Goal: Transaction & Acquisition: Purchase product/service

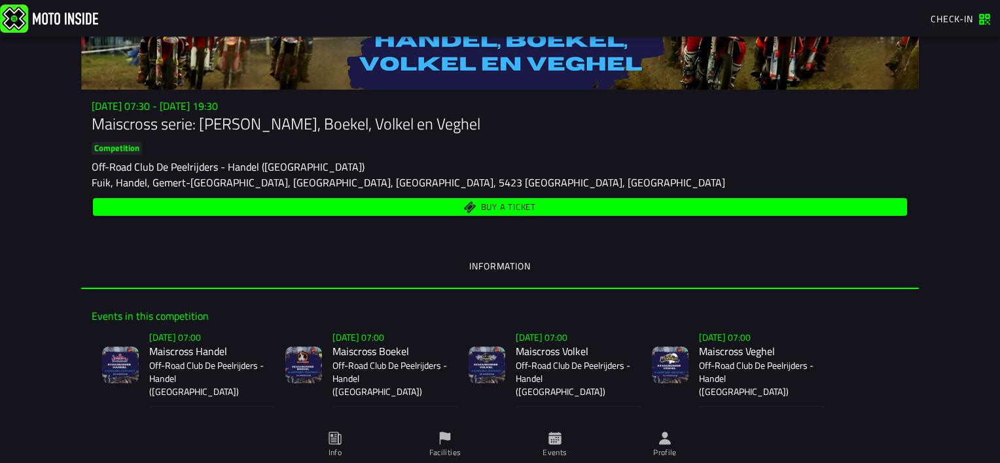
scroll to position [86, 0]
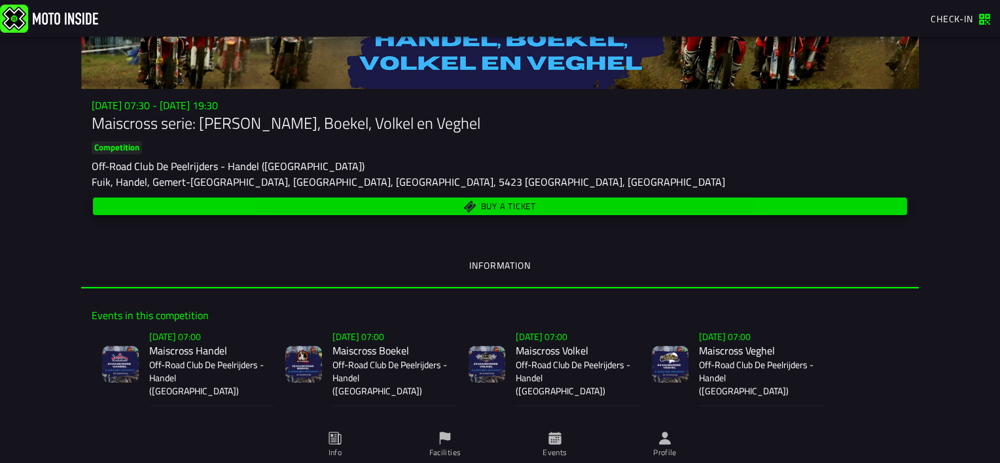
click at [504, 207] on span "Buy a ticket" at bounding box center [508, 206] width 55 height 9
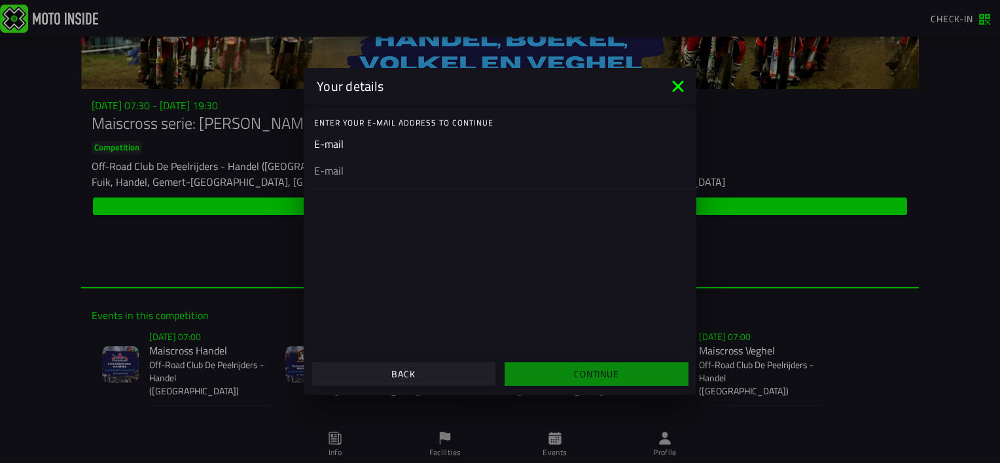
click at [419, 124] on ion-label "Enter your E-mail address to continue" at bounding box center [505, 123] width 382 height 12
click at [493, 120] on ion-label "Enter your E-mail address to continue" at bounding box center [505, 123] width 382 height 12
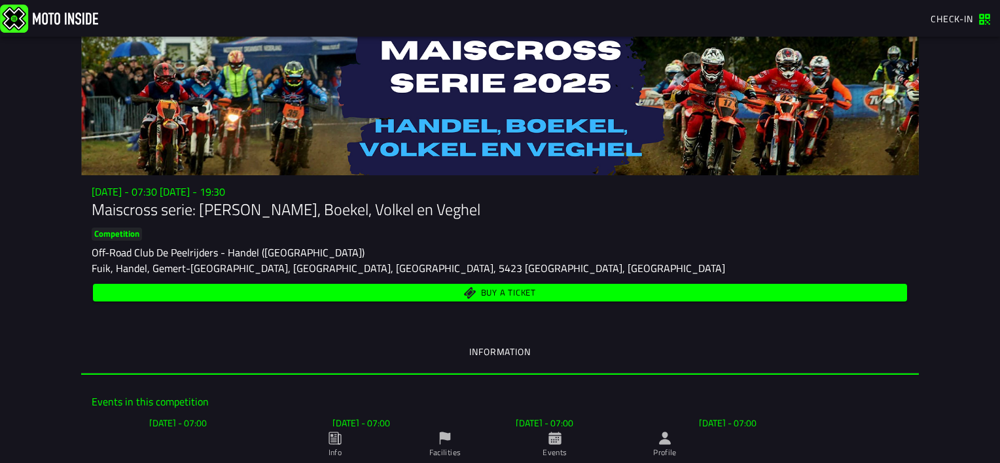
click at [520, 293] on span "Buy a ticket" at bounding box center [508, 293] width 55 height 9
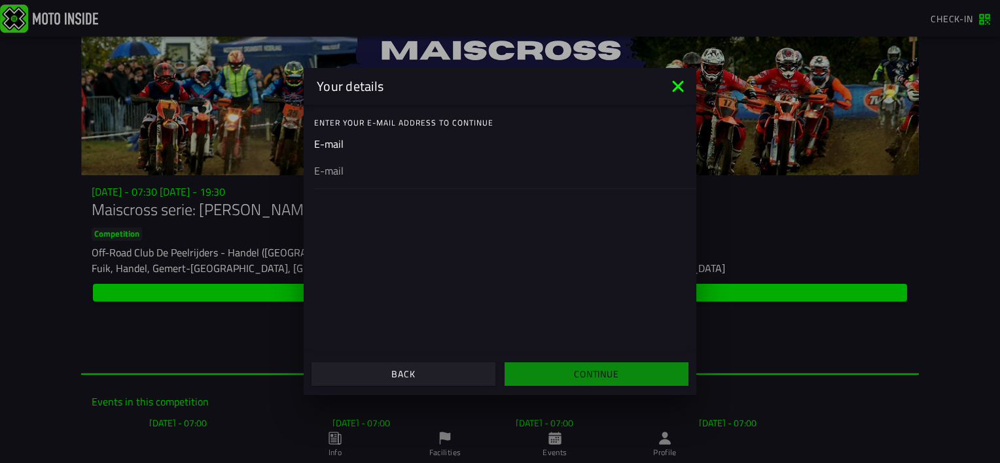
click at [345, 179] on div at bounding box center [500, 170] width 372 height 37
click at [345, 179] on input "email" at bounding box center [500, 171] width 372 height 16
type input "w"
type input "[EMAIL_ADDRESS][DOMAIN_NAME]"
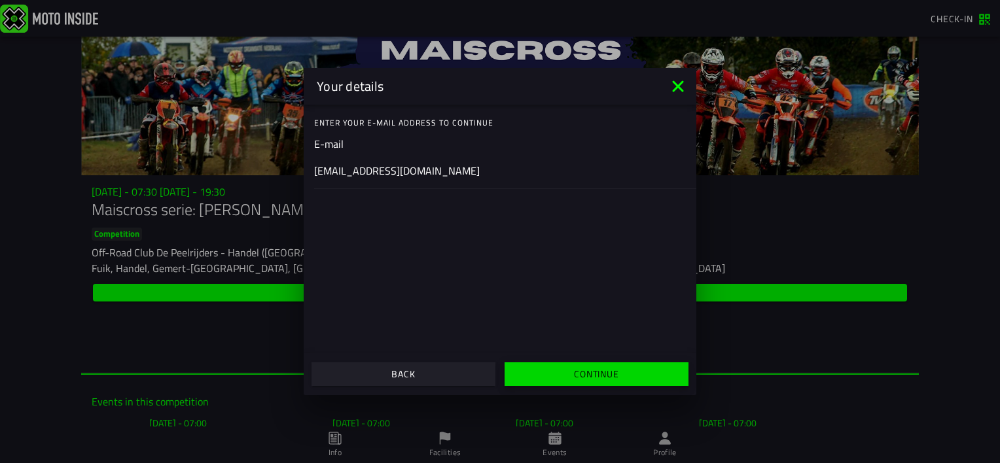
click at [0, 0] on slot "Continue" at bounding box center [0, 0] width 0 height 0
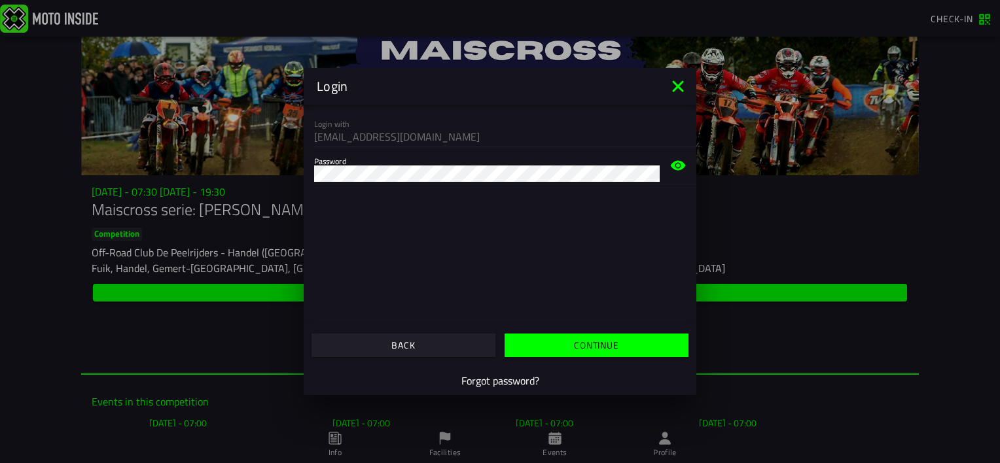
click at [583, 195] on div "Login with wouttie111@gmail.com Password" at bounding box center [500, 215] width 393 height 220
click at [565, 351] on button "Continue" at bounding box center [596, 346] width 184 height 24
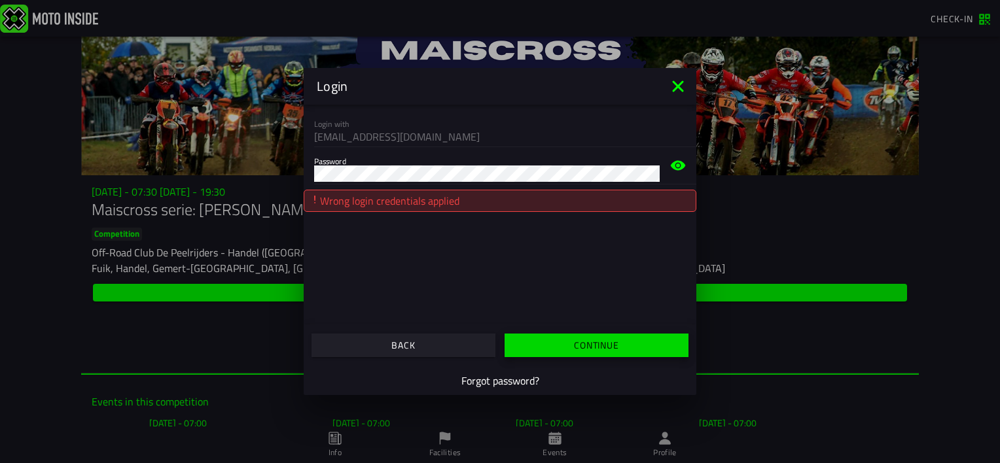
click at [557, 345] on span "button" at bounding box center [596, 345] width 164 height 9
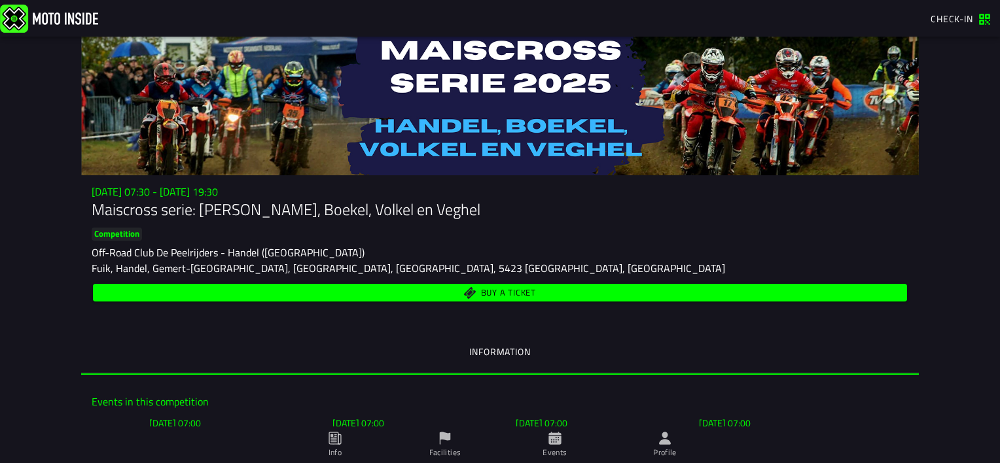
click at [496, 293] on span "Buy a ticket" at bounding box center [508, 293] width 55 height 9
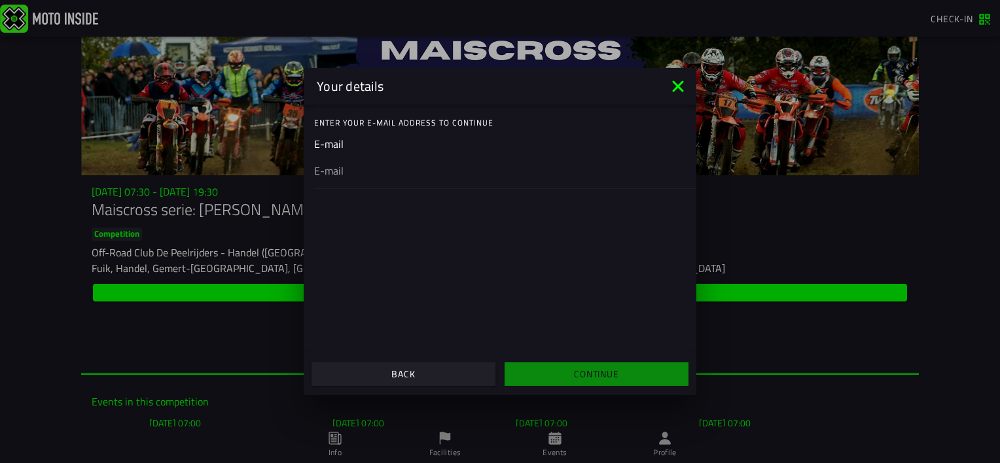
click at [368, 125] on ion-label "Enter your E-mail address to continue" at bounding box center [505, 123] width 382 height 12
click at [312, 118] on ion-list-header "Enter your E-mail address to continue" at bounding box center [500, 123] width 393 height 26
click at [323, 123] on ion-label "Enter your E-mail address to continue" at bounding box center [505, 123] width 382 height 12
click at [322, 126] on ion-label "Enter your E-mail address to continue" at bounding box center [505, 123] width 382 height 12
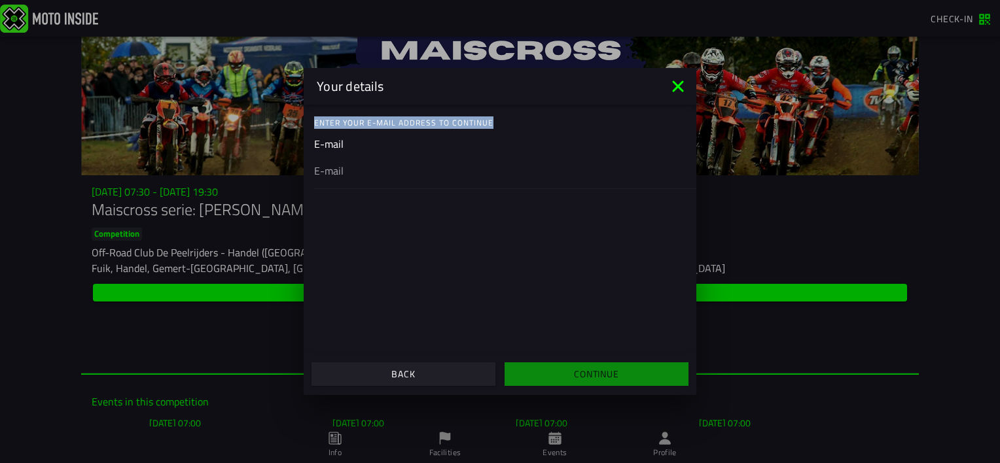
click at [322, 126] on ion-label "Enter your E-mail address to continue" at bounding box center [505, 123] width 382 height 12
drag, startPoint x: 322, startPoint y: 126, endPoint x: 488, endPoint y: 183, distance: 175.7
click at [488, 183] on div at bounding box center [500, 170] width 372 height 37
click at [488, 179] on input "email" at bounding box center [500, 171] width 372 height 16
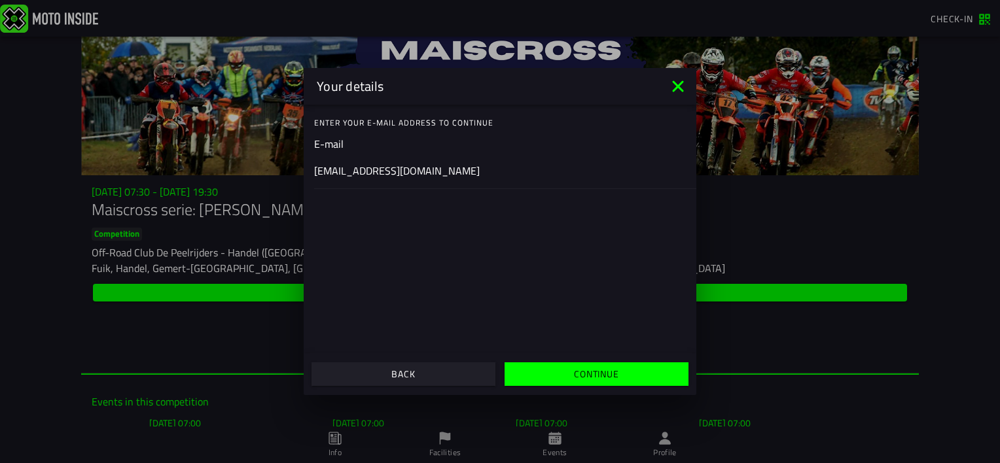
type input "wouttie111@gmail.com"
click at [0, 0] on slot "Continue" at bounding box center [0, 0] width 0 height 0
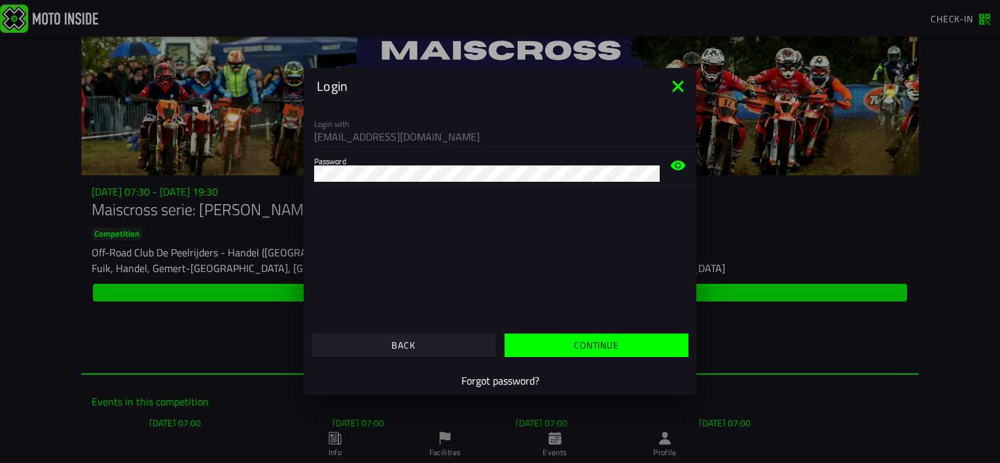
click at [0, 0] on slot "Continue" at bounding box center [0, 0] width 0 height 0
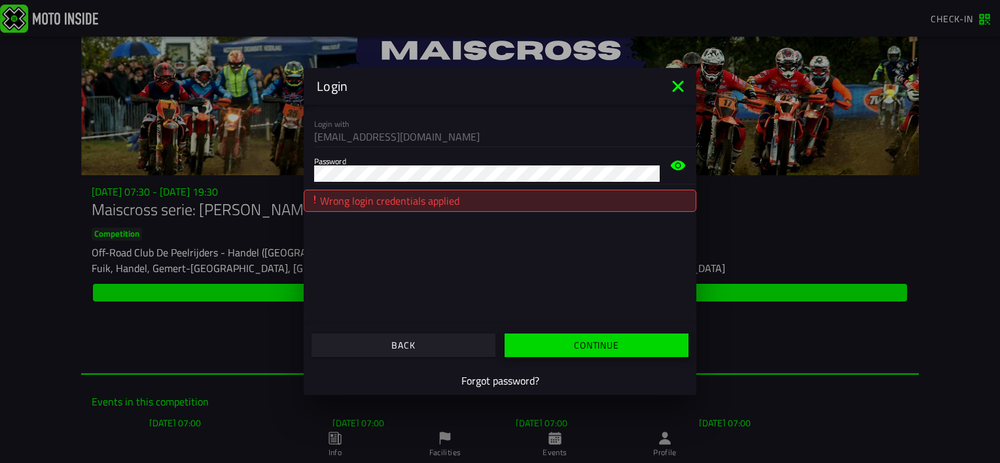
click at [0, 0] on slot "Continue" at bounding box center [0, 0] width 0 height 0
click at [676, 162] on icon at bounding box center [678, 166] width 15 height 10
click at [638, 353] on button "button" at bounding box center [596, 346] width 184 height 24
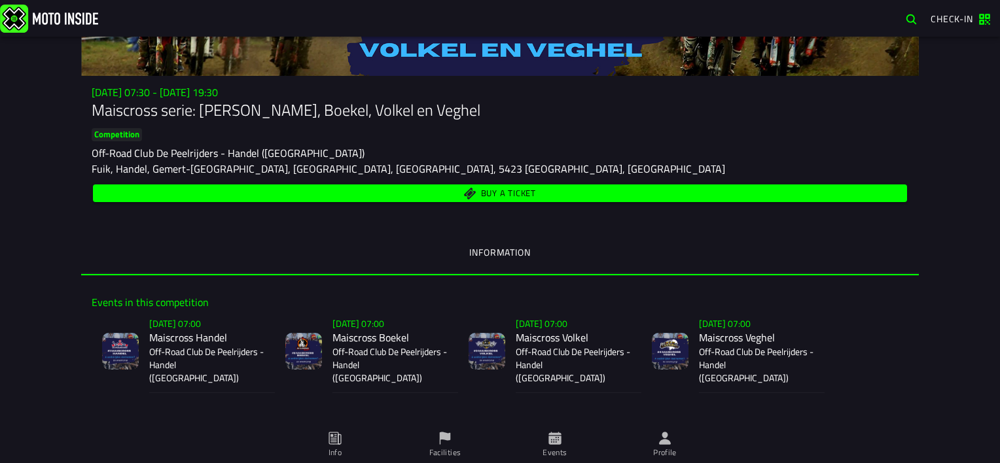
scroll to position [98, 0]
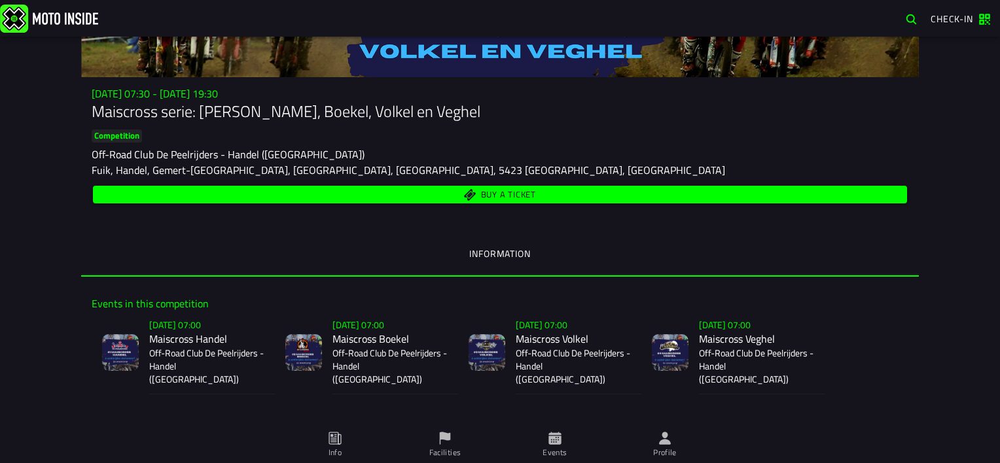
click at [505, 188] on button "Buy a ticket" at bounding box center [500, 195] width 814 height 18
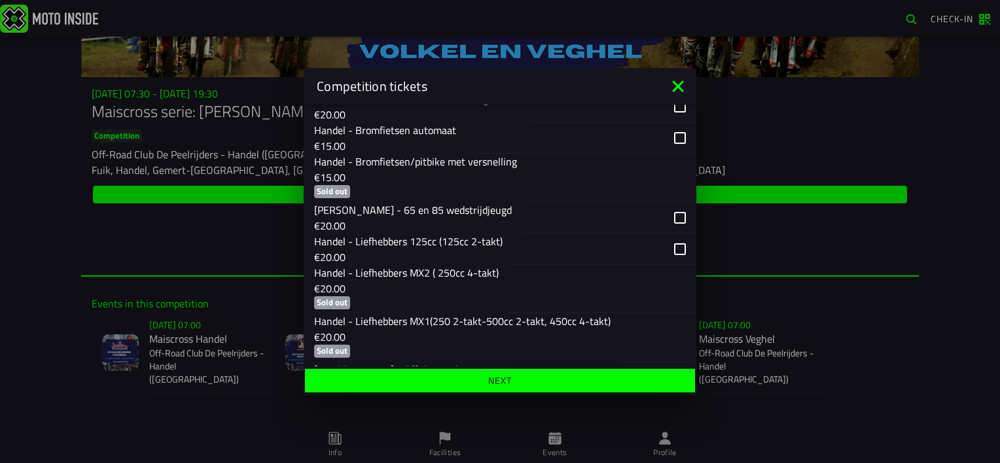
scroll to position [256, 0]
click at [669, 251] on div "button" at bounding box center [604, 249] width 183 height 31
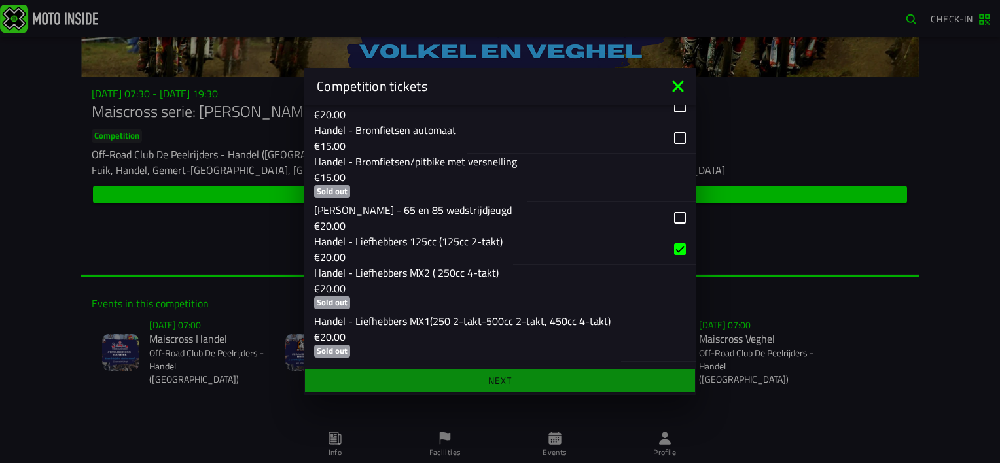
click at [669, 218] on div "button" at bounding box center [609, 217] width 174 height 31
click at [668, 215] on div "button" at bounding box center [609, 217] width 174 height 31
click at [503, 385] on ion-footer "Next" at bounding box center [500, 380] width 393 height 29
drag, startPoint x: 503, startPoint y: 385, endPoint x: 662, endPoint y: 213, distance: 233.8
click at [662, 213] on div "Competition tickets Tickets for events Su 2 Nov - 07:00 Maiscross Handel Off-Ro…" at bounding box center [500, 231] width 393 height 327
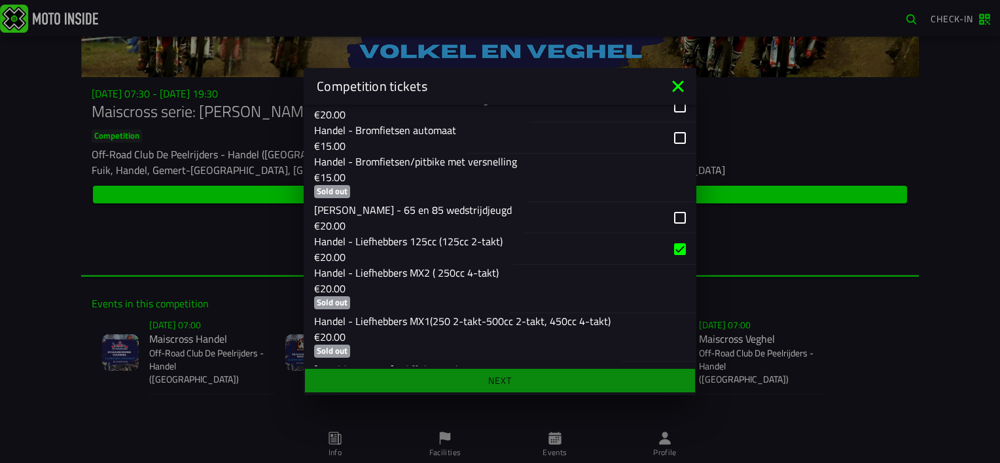
drag, startPoint x: 662, startPoint y: 213, endPoint x: 665, endPoint y: 219, distance: 7.6
click at [665, 219] on div "button" at bounding box center [609, 217] width 174 height 31
click at [673, 139] on div "button" at bounding box center [582, 137] width 230 height 31
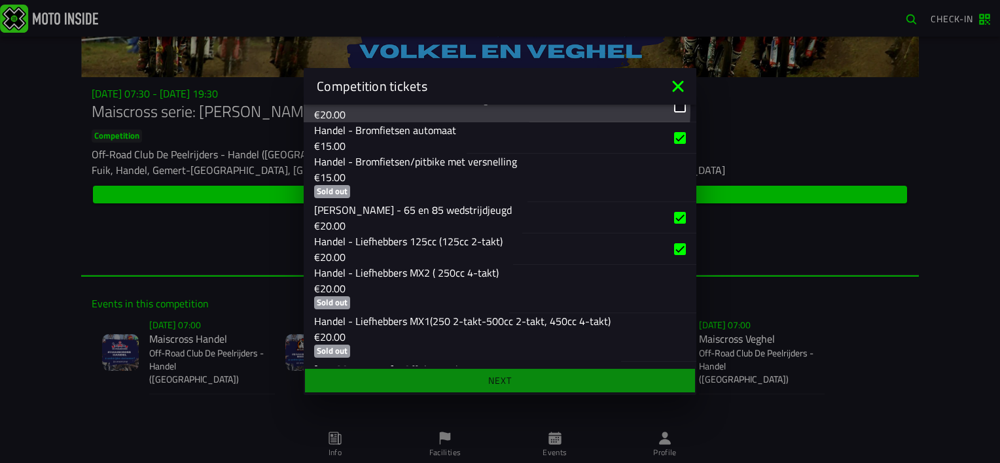
click at [671, 107] on div "button" at bounding box center [612, 106] width 167 height 31
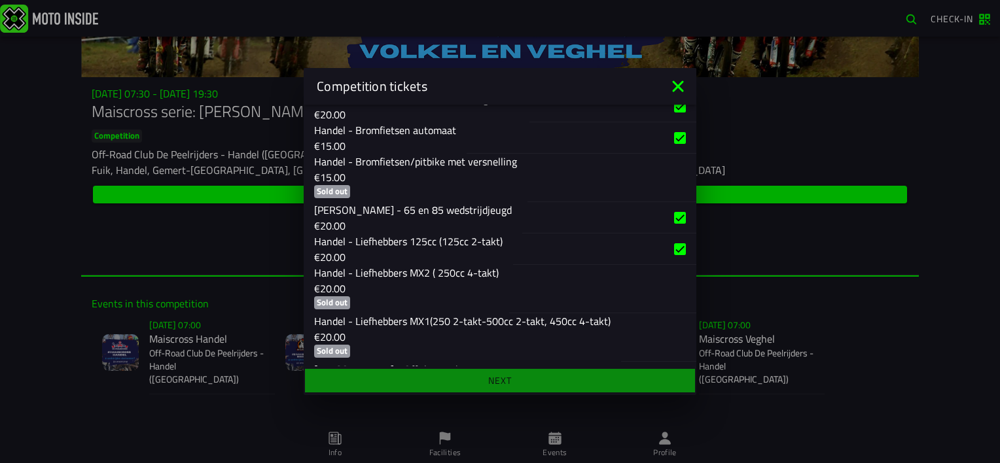
scroll to position [215, 0]
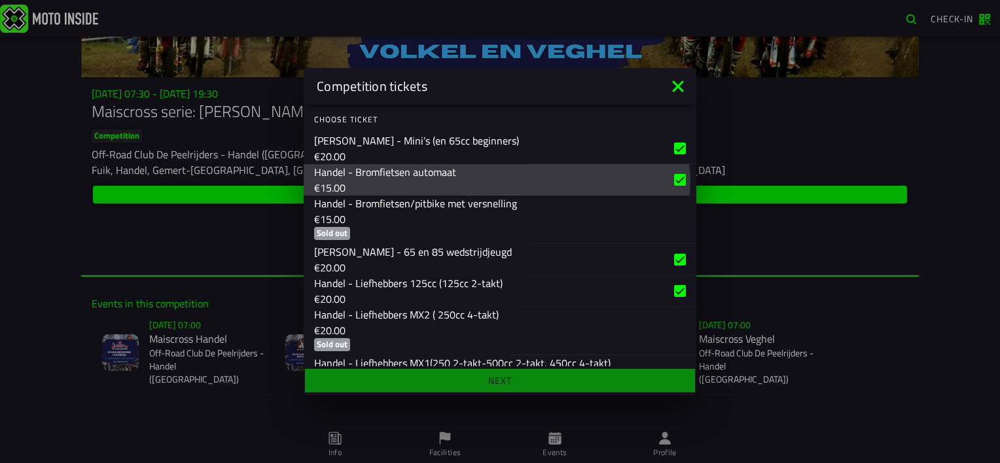
click at [669, 177] on div "button" at bounding box center [582, 179] width 230 height 31
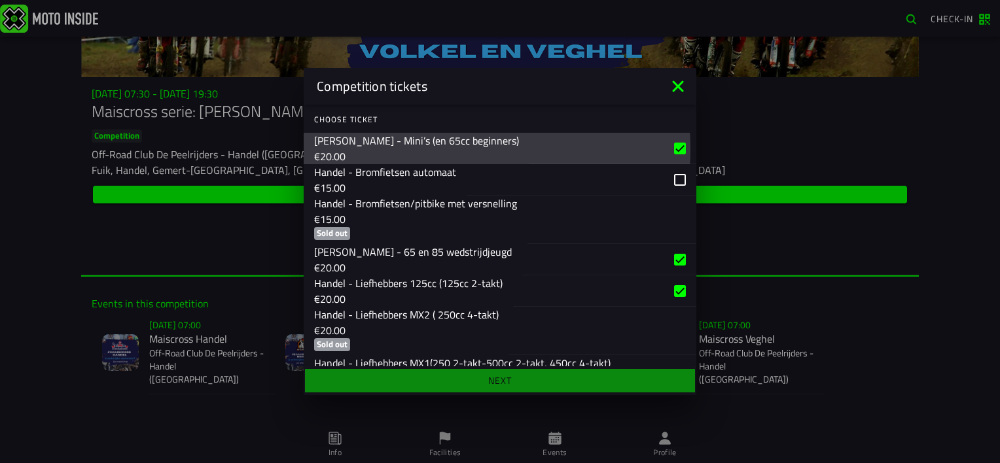
click at [668, 143] on div "button" at bounding box center [612, 148] width 167 height 31
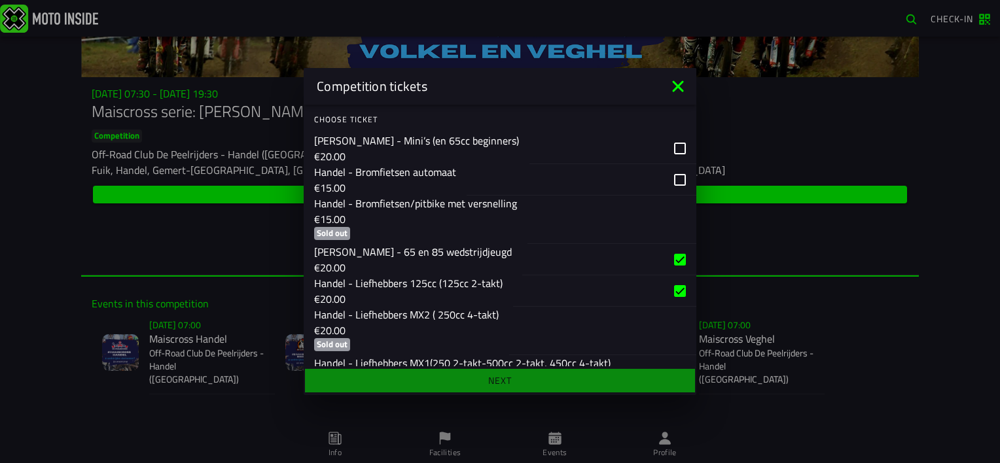
click at [670, 258] on div "button" at bounding box center [609, 259] width 174 height 31
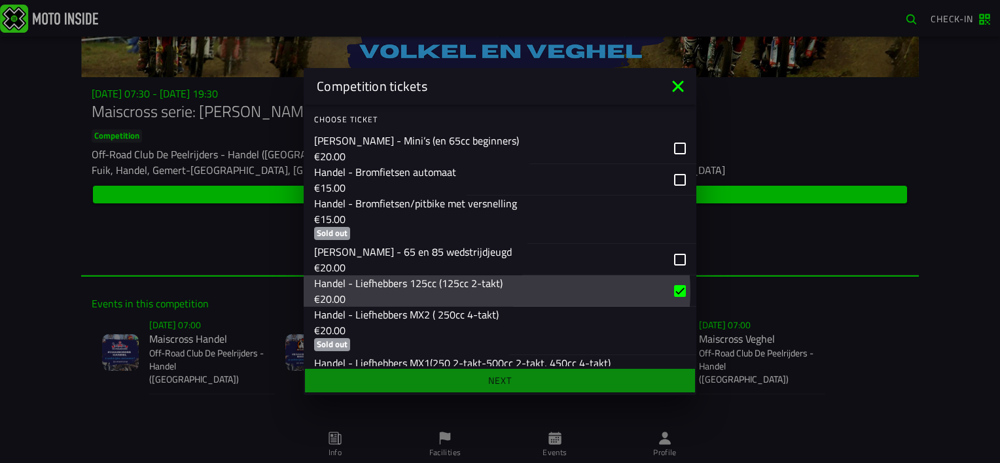
click at [667, 298] on div "button" at bounding box center [604, 290] width 183 height 31
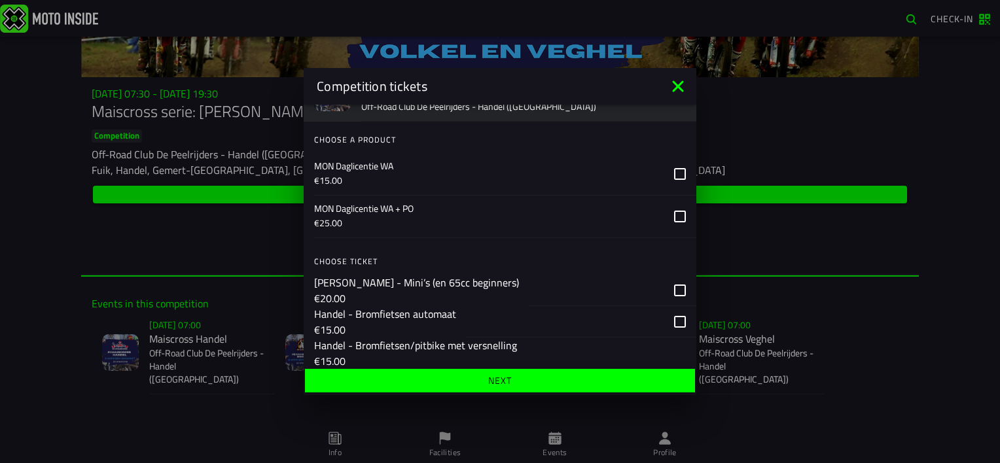
scroll to position [0, 0]
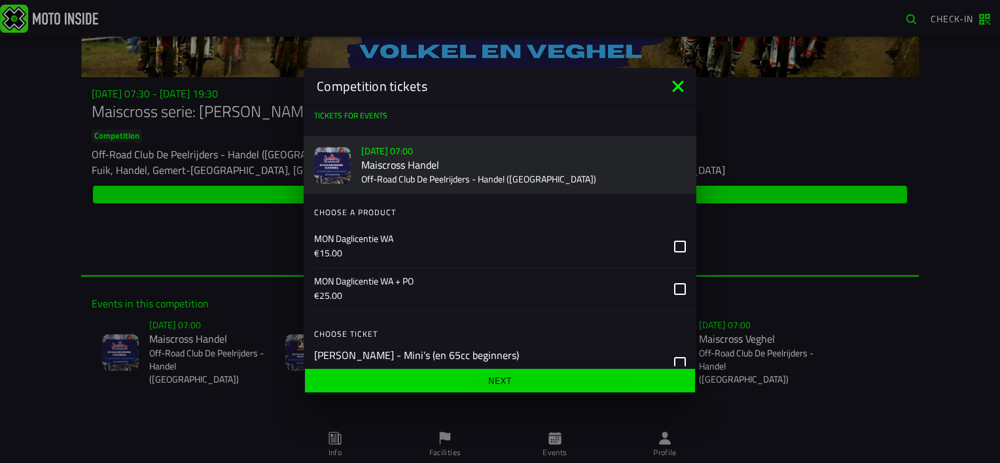
click at [467, 379] on span "Next" at bounding box center [500, 380] width 370 height 9
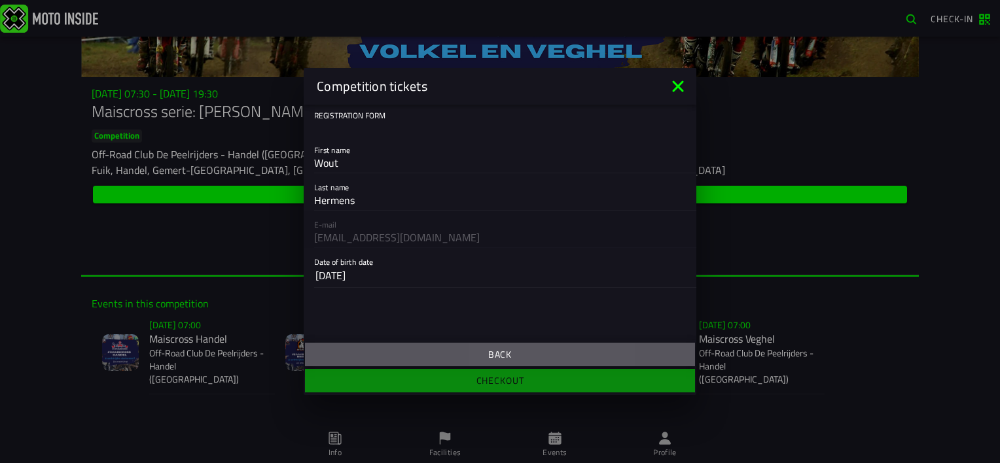
click at [535, 353] on span "Back" at bounding box center [500, 354] width 370 height 9
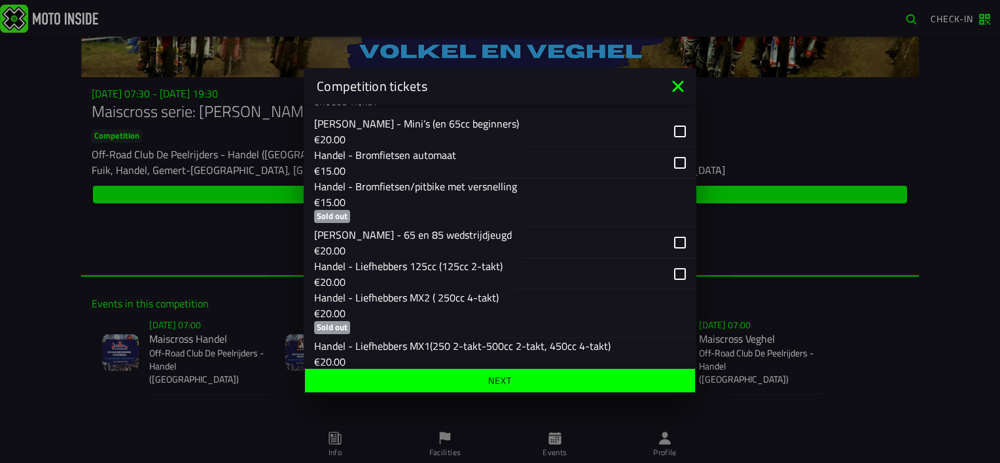
scroll to position [232, 0]
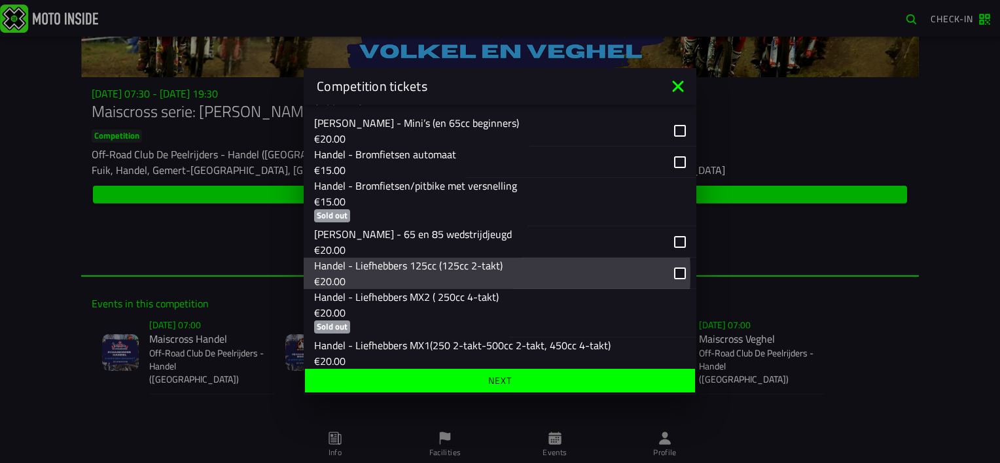
click at [665, 274] on div "button" at bounding box center [604, 273] width 183 height 31
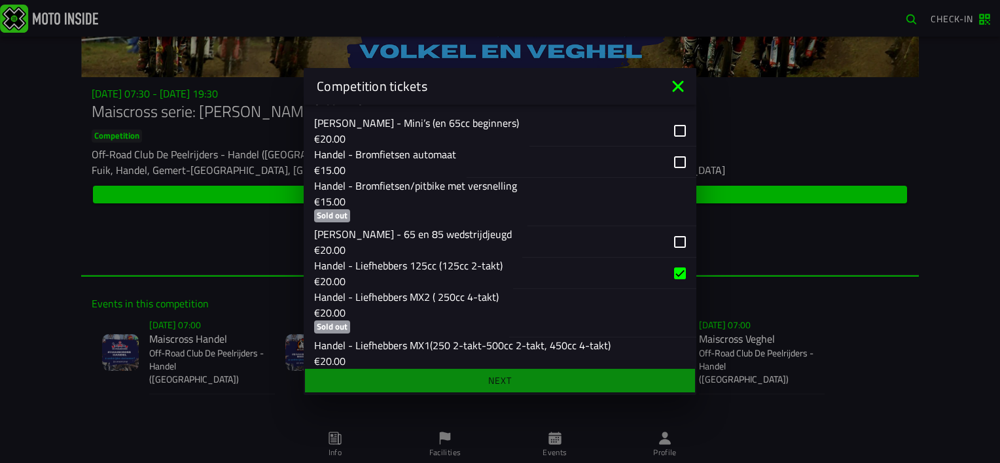
click at [677, 85] on icon at bounding box center [677, 85] width 11 height 11
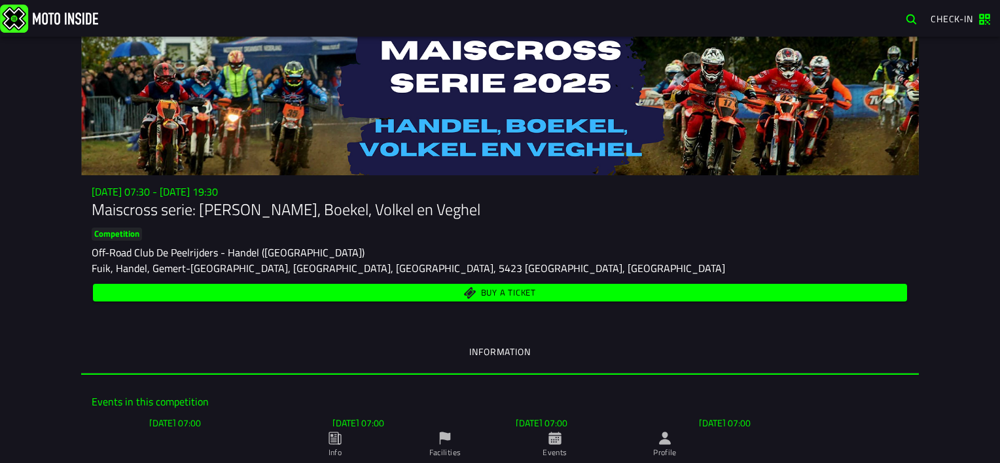
scroll to position [0, 0]
click at [497, 289] on span "Buy a ticket" at bounding box center [508, 293] width 55 height 9
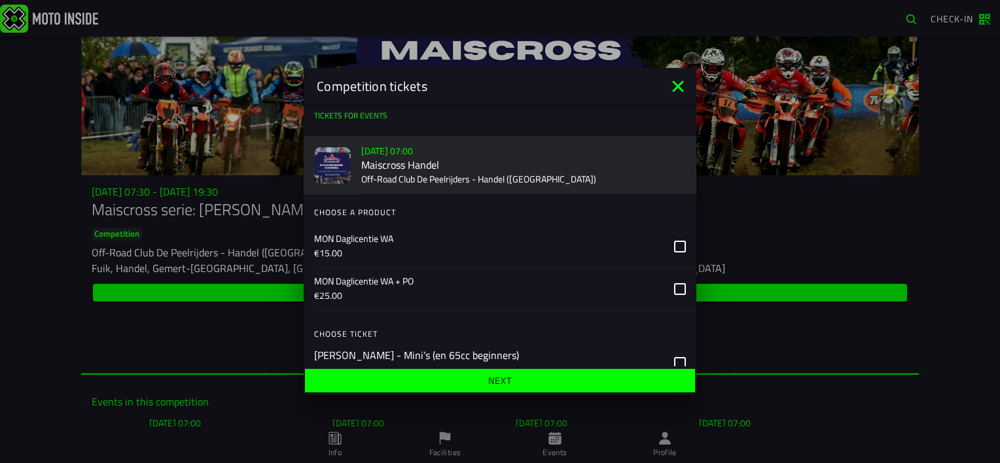
click at [468, 177] on p "Off-Road Club De Peelrijders - Handel ([GEOGRAPHIC_DATA])" at bounding box center [523, 179] width 325 height 13
click at [0, 0] on slot "[DATE] - 07:00" at bounding box center [0, 0] width 0 height 0
click at [0, 0] on slot "[DATE] 07:00" at bounding box center [0, 0] width 0 height 0
click at [789, 204] on ion-backdrop at bounding box center [500, 231] width 1000 height 463
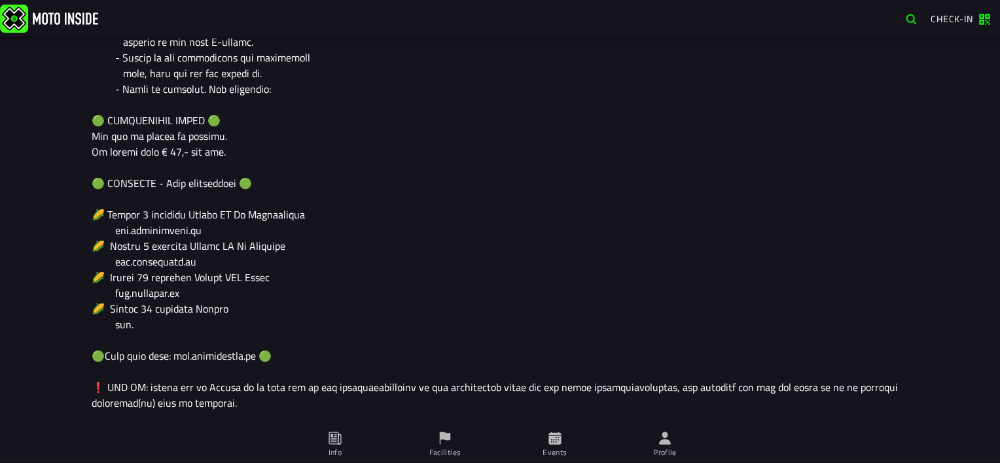
scroll to position [983, 0]
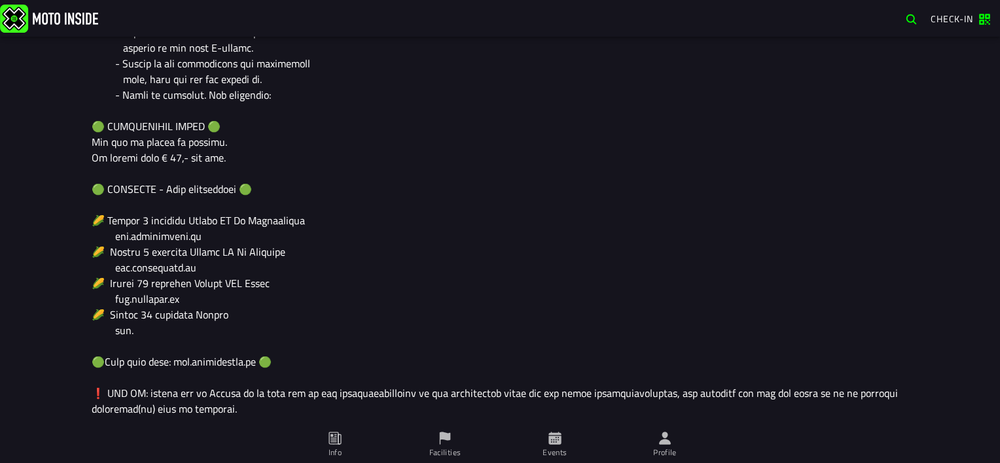
click at [242, 206] on div at bounding box center [500, 0] width 817 height 895
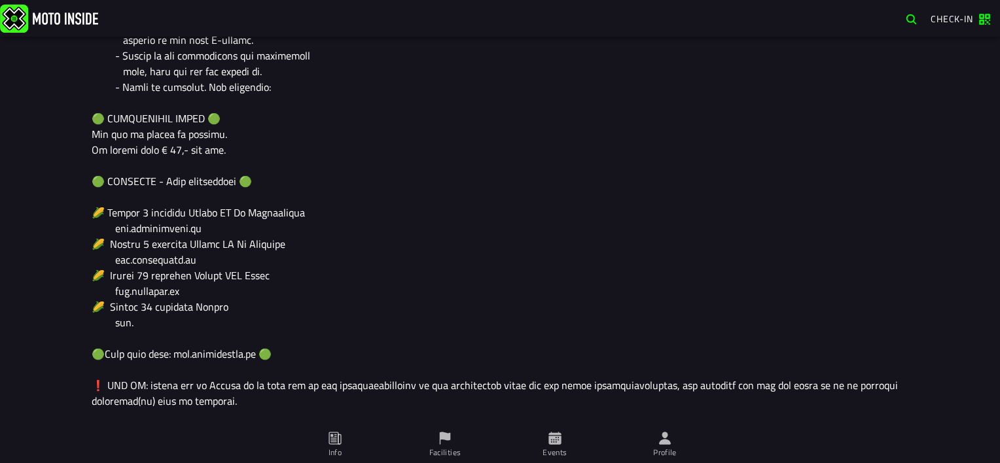
scroll to position [1002, 0]
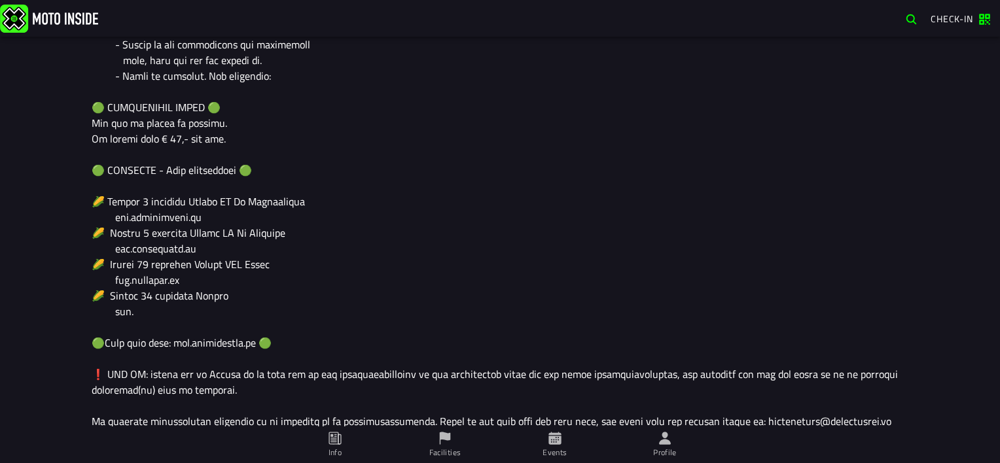
drag, startPoint x: 254, startPoint y: 331, endPoint x: 175, endPoint y: 330, distance: 79.2
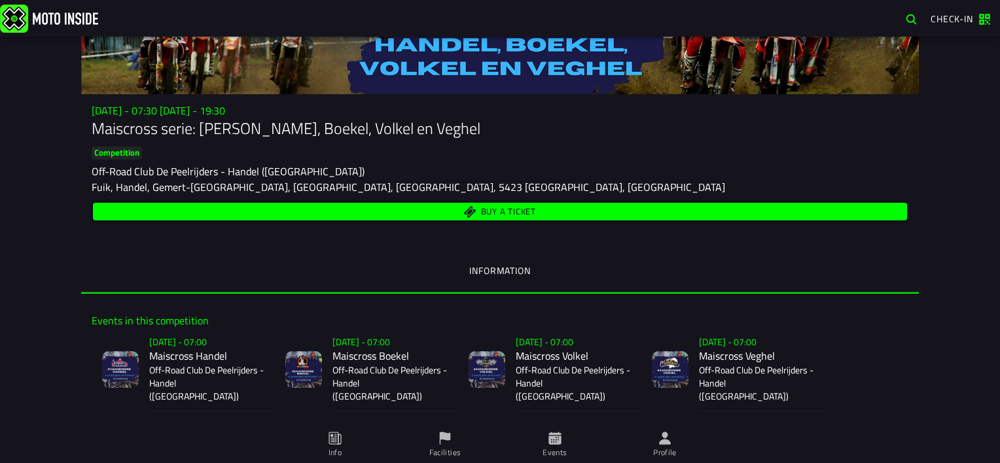
scroll to position [86, 0]
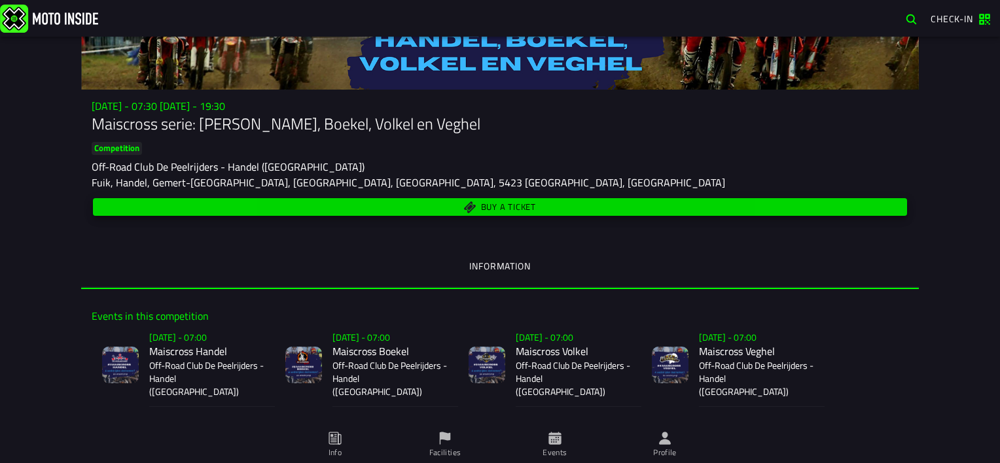
click at [512, 207] on span "Buy a ticket" at bounding box center [508, 207] width 55 height 9
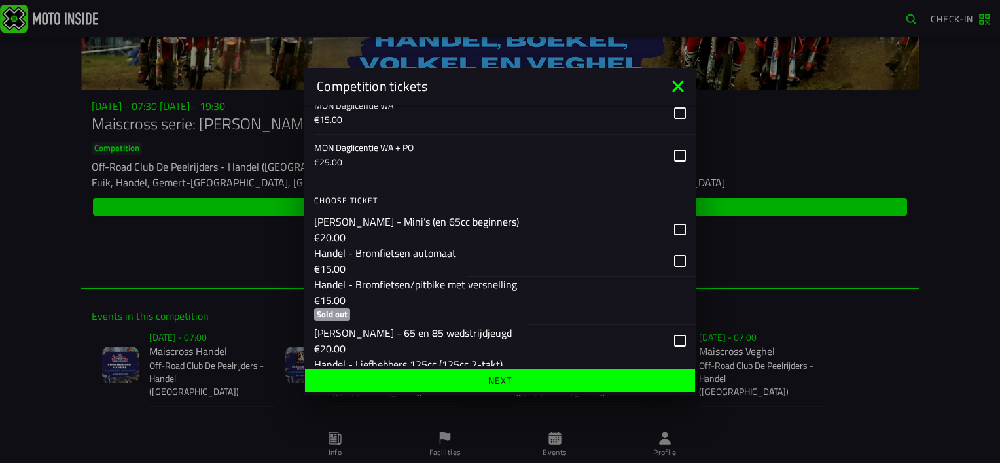
scroll to position [136, 0]
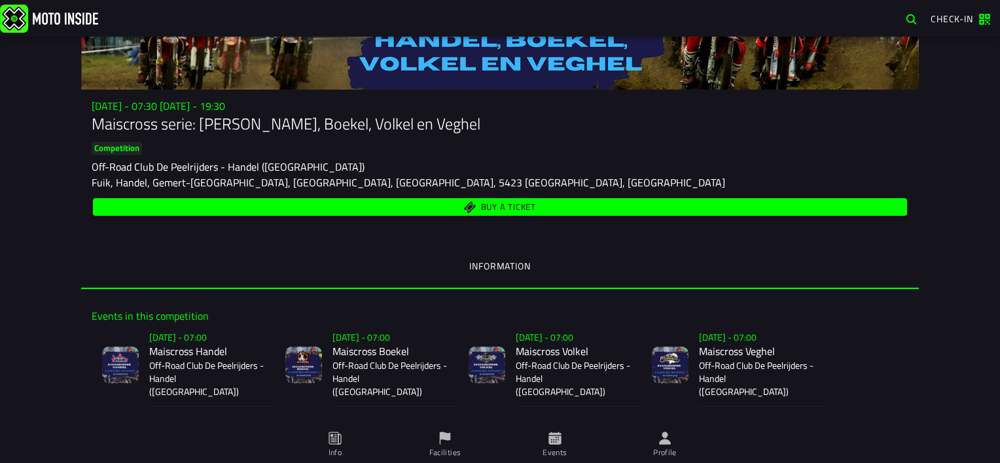
click at [507, 203] on span "Buy a ticket" at bounding box center [508, 207] width 55 height 9
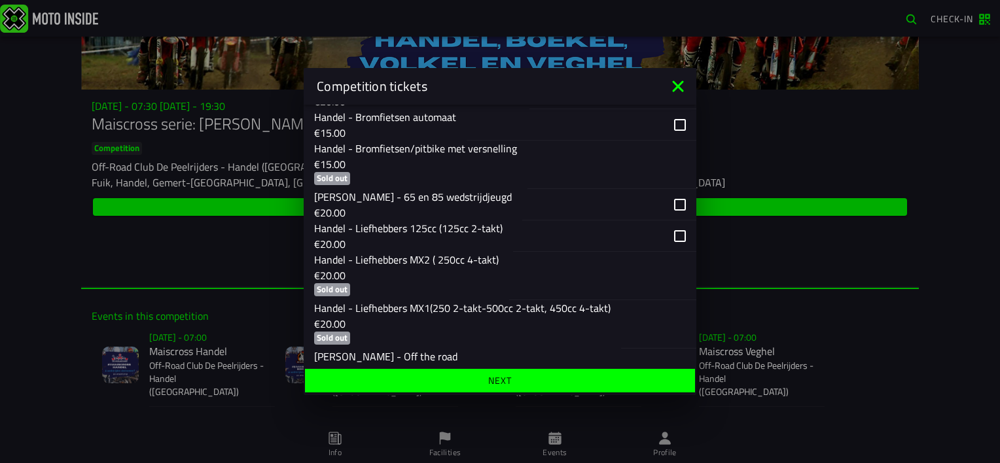
scroll to position [275, 0]
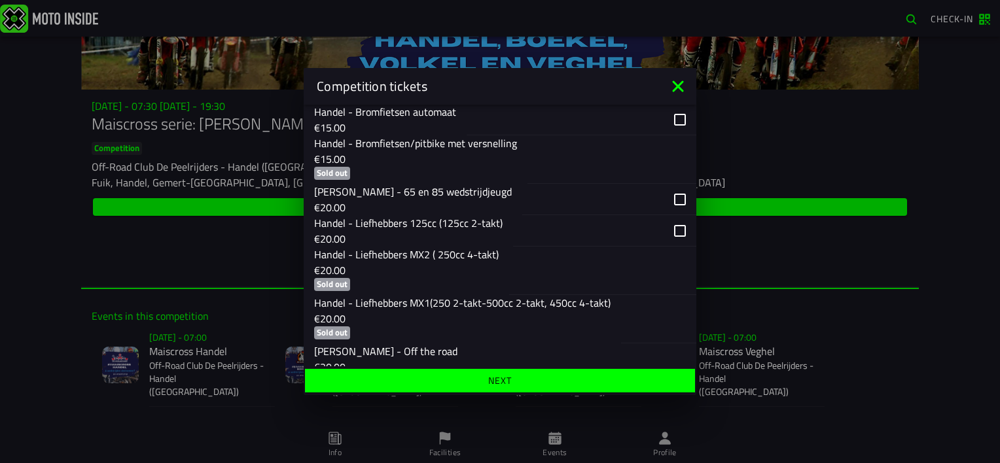
click at [670, 234] on div "button" at bounding box center [604, 230] width 183 height 31
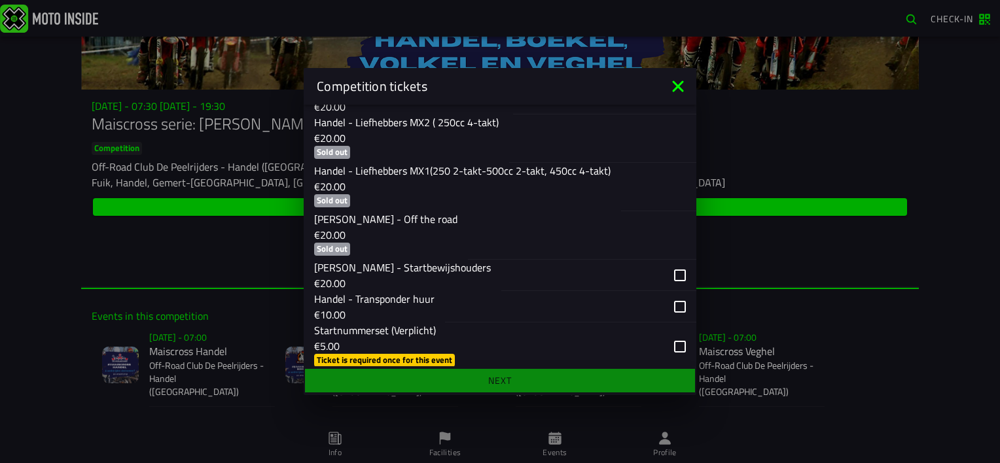
scroll to position [408, 0]
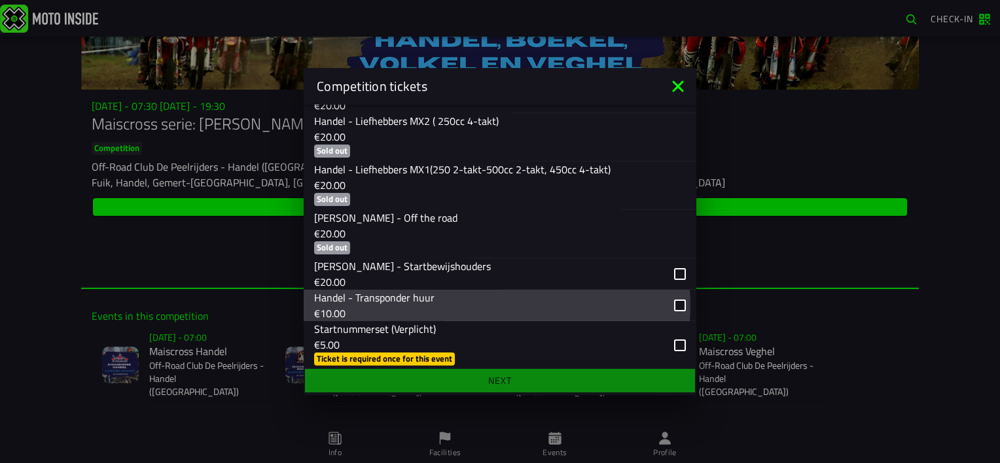
click at [670, 311] on div "button" at bounding box center [570, 305] width 251 height 31
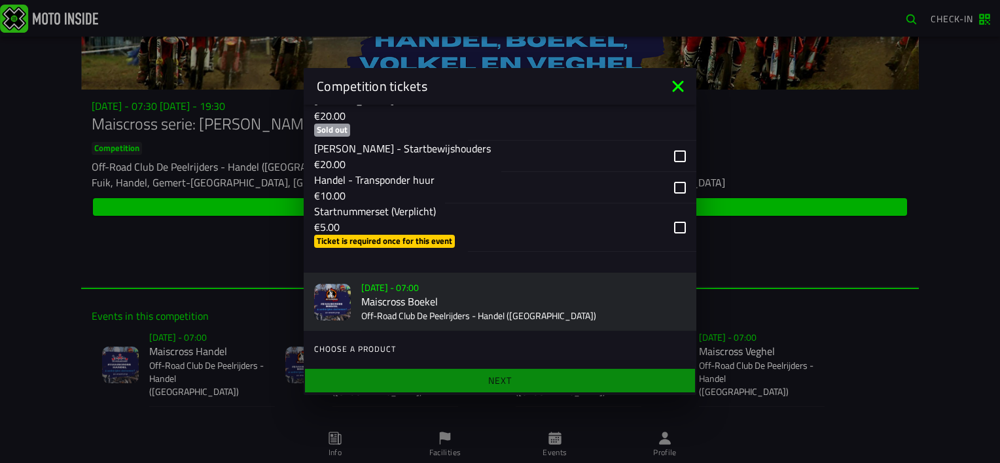
scroll to position [520, 0]
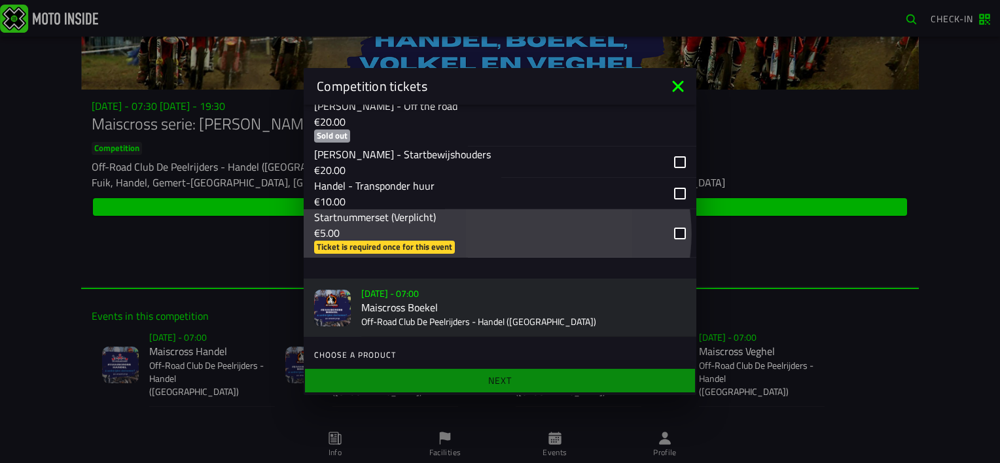
click at [673, 241] on div "button" at bounding box center [582, 233] width 228 height 48
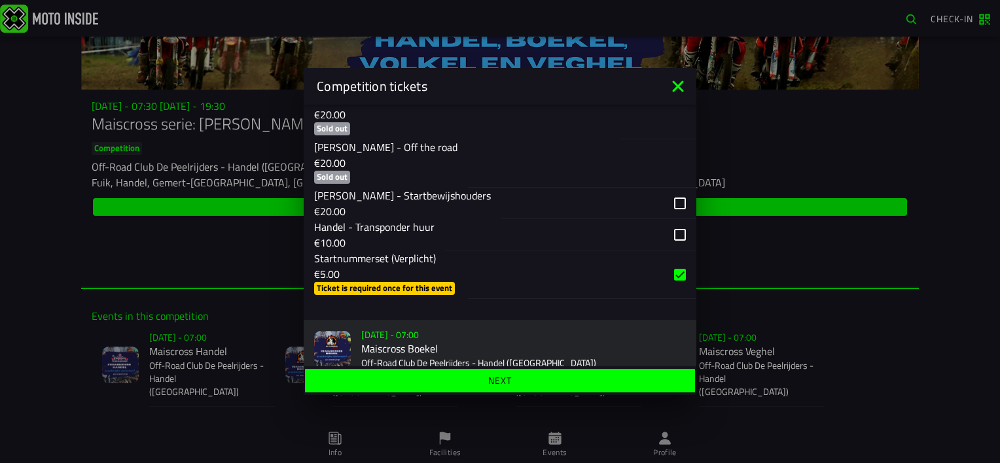
scroll to position [480, 0]
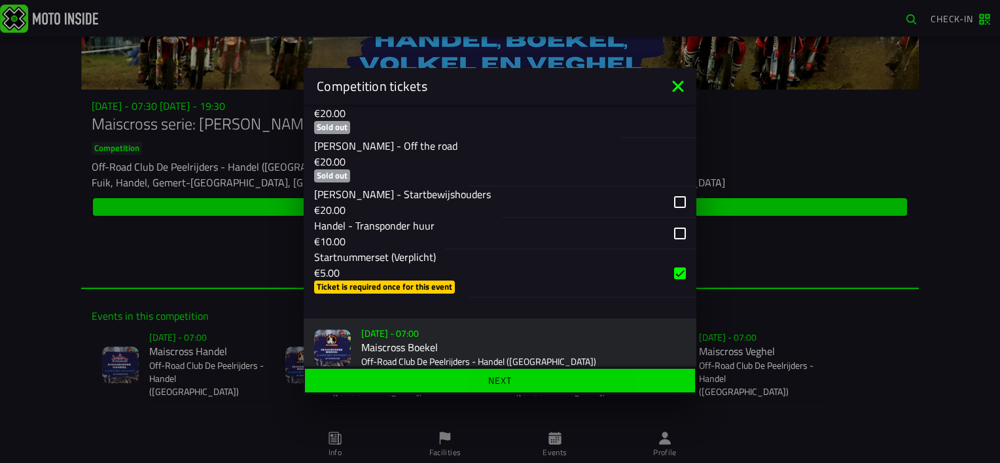
click at [521, 381] on span "Next" at bounding box center [500, 380] width 370 height 9
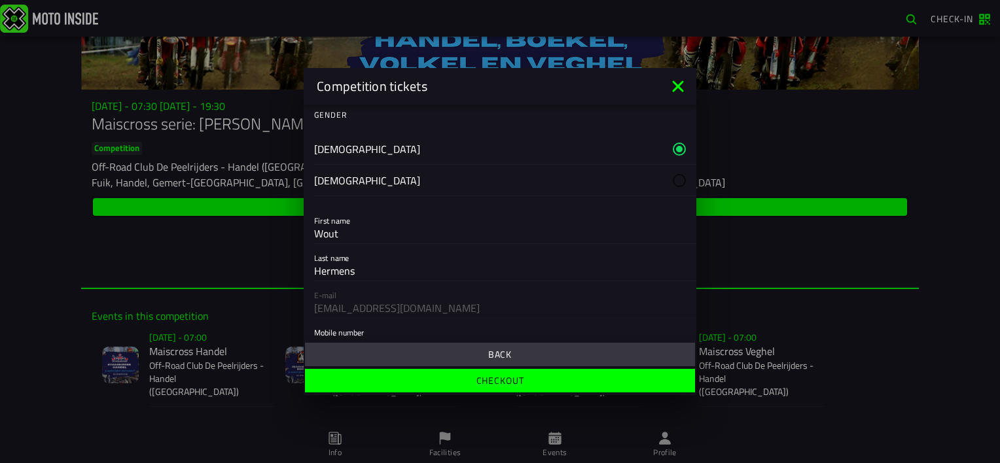
scroll to position [41, 0]
click at [679, 82] on icon at bounding box center [677, 86] width 21 height 21
